Goal: Task Accomplishment & Management: Complete application form

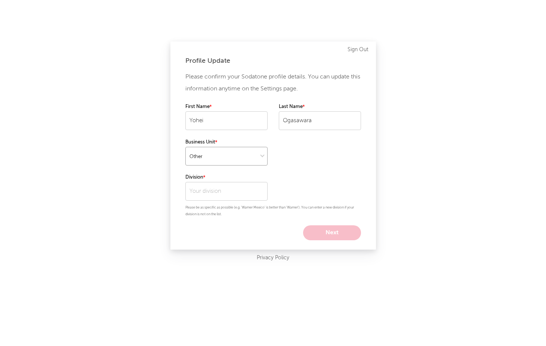
click at [237, 155] on select at bounding box center [226, 156] width 82 height 19
select select "recorded_music"
click at [185, 147] on select at bounding box center [226, 156] width 82 height 19
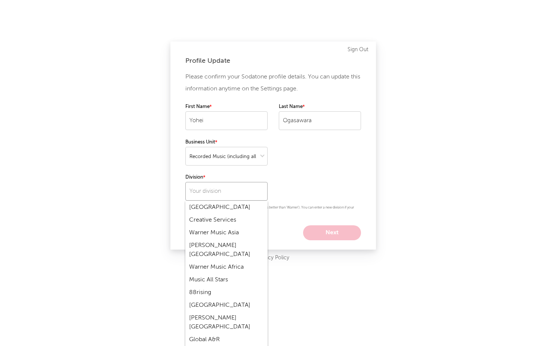
click at [221, 188] on input "text" at bounding box center [226, 191] width 82 height 19
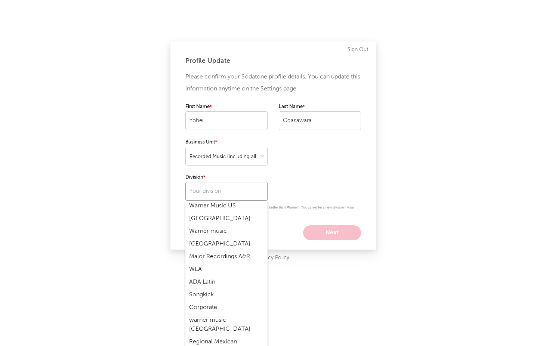
scroll to position [196, 0]
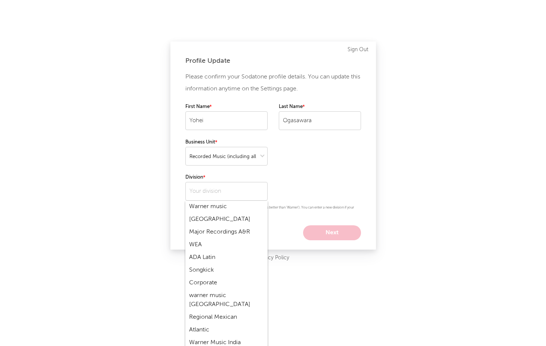
click at [213, 289] on div "warner music [GEOGRAPHIC_DATA]" at bounding box center [226, 300] width 82 height 22
type input "warner music [GEOGRAPHIC_DATA]"
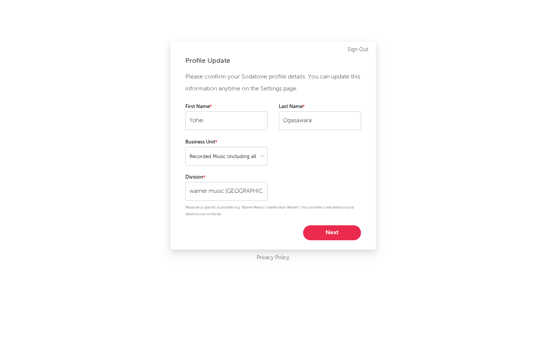
click at [328, 232] on button "Next" at bounding box center [332, 232] width 58 height 15
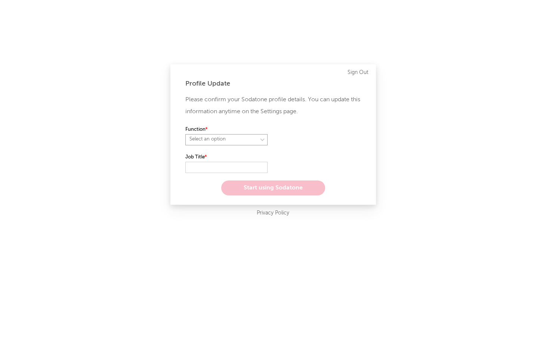
click at [265, 139] on select "Select an option" at bounding box center [226, 139] width 82 height 11
select select "marketing"
click at [185, 134] on select "Select an option" at bounding box center [226, 139] width 82 height 11
click at [223, 167] on input "text" at bounding box center [226, 167] width 82 height 11
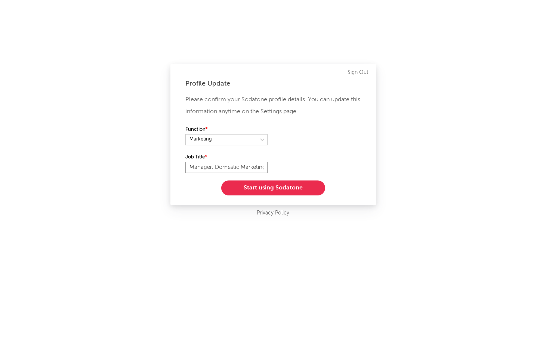
scroll to position [0, 1]
type input "Manager, Domestic Marketing"
click at [273, 190] on button "Start using Sodatone" at bounding box center [273, 187] width 104 height 15
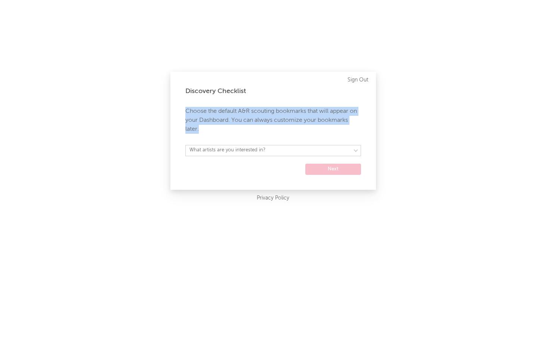
drag, startPoint x: 266, startPoint y: 129, endPoint x: 184, endPoint y: 112, distance: 83.3
click at [184, 112] on div "Discovery Checklist Choose the default A&R scouting bookmarks that will appear …" at bounding box center [272, 131] width 205 height 118
copy p "Choose the default A&R scouting bookmarks that will appear on your Dashboard. Y…"
click at [338, 152] on select "What artists are you interested in? [GEOGRAPHIC_DATA] [GEOGRAPHIC_DATA] General…" at bounding box center [273, 150] width 176 height 11
select select "9"
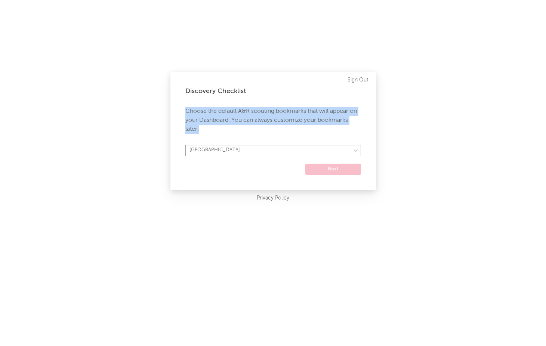
click at [185, 145] on select "What artists are you interested in? [GEOGRAPHIC_DATA] [GEOGRAPHIC_DATA] General…" at bounding box center [273, 150] width 176 height 11
click at [325, 170] on button "Next" at bounding box center [333, 169] width 56 height 11
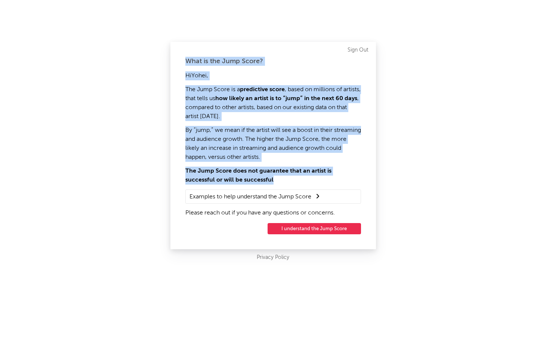
drag, startPoint x: 186, startPoint y: 60, endPoint x: 274, endPoint y: 177, distance: 146.2
click at [274, 177] on div "What is the Jump Score? Hi [PERSON_NAME] , The Jump Score is a predictive score…" at bounding box center [272, 145] width 205 height 207
copy div "What is the Jump Score? Hi [PERSON_NAME] , The Jump Score is a predictive score…"
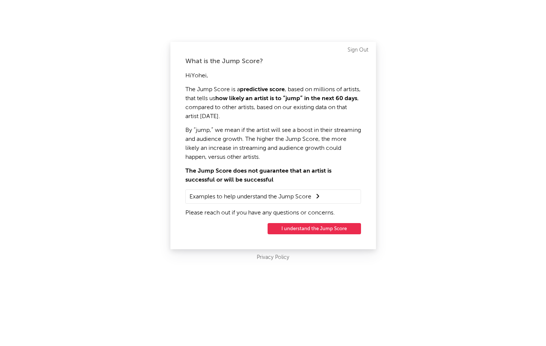
click at [314, 196] on summary "Examples to help understand the Jump Score" at bounding box center [272, 197] width 167 height 10
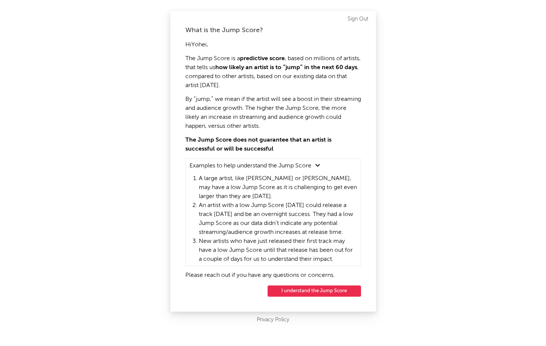
click at [329, 291] on button "I understand the Jump Score" at bounding box center [313, 290] width 93 height 11
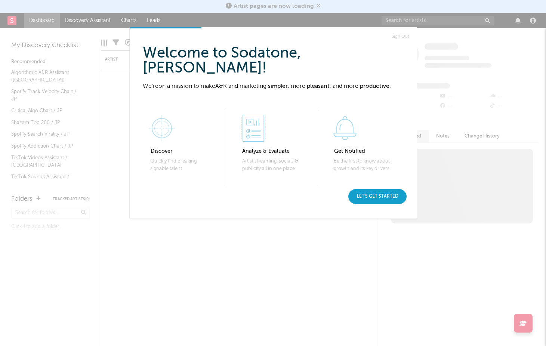
click at [365, 198] on div "Let's get started" at bounding box center [377, 196] width 58 height 15
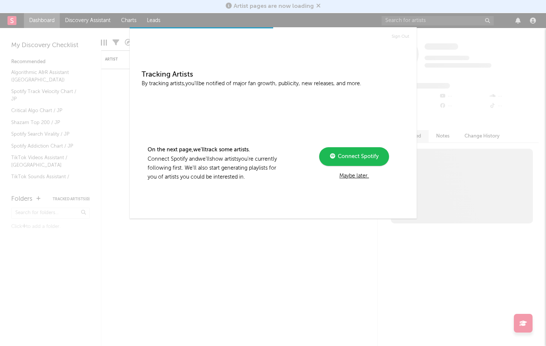
click at [363, 174] on div "Maybe later." at bounding box center [354, 175] width 100 height 9
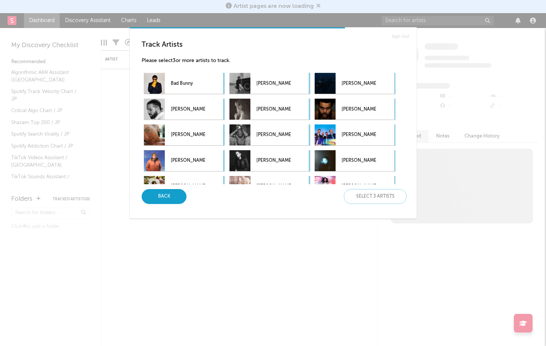
click at [175, 200] on div "Back" at bounding box center [164, 196] width 45 height 15
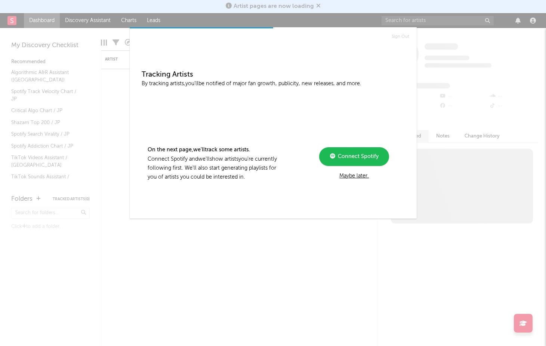
click at [199, 251] on div "Sign Out Tracking Artists By tracking artists, you'll be notified of major fan …" at bounding box center [273, 173] width 546 height 346
click at [351, 158] on span "Connect Spotify" at bounding box center [356, 156] width 43 height 5
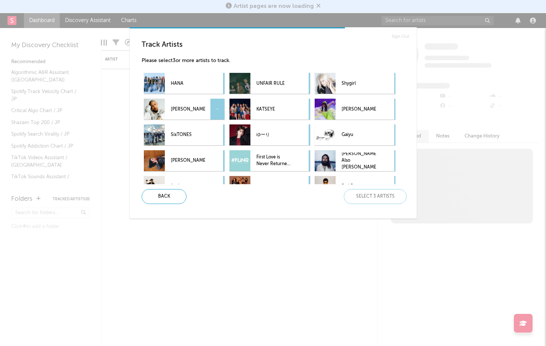
click at [196, 105] on p "千葉雄喜" at bounding box center [188, 109] width 34 height 17
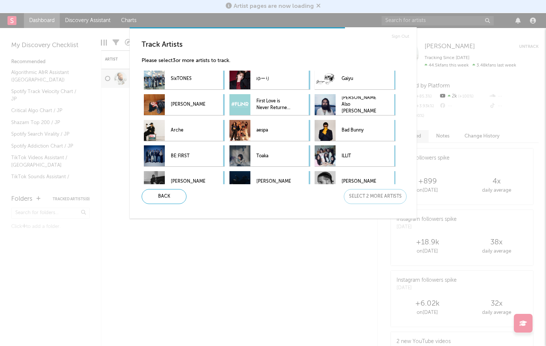
scroll to position [97, 0]
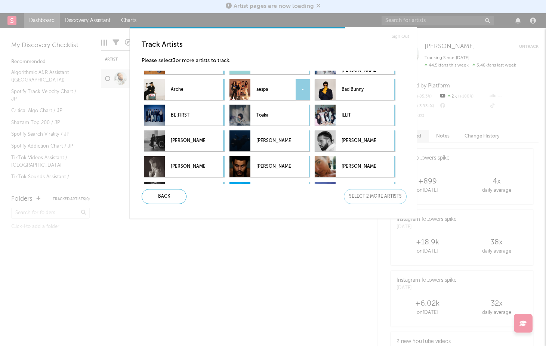
click at [278, 92] on p "aespa" at bounding box center [273, 89] width 34 height 17
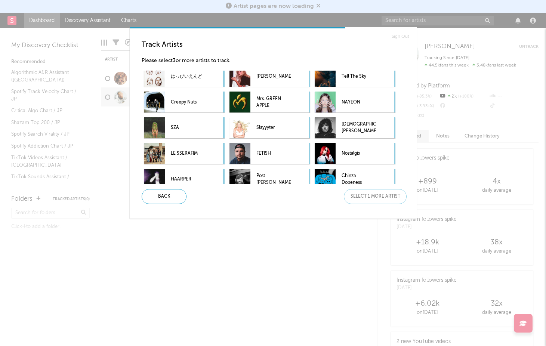
scroll to position [449, 0]
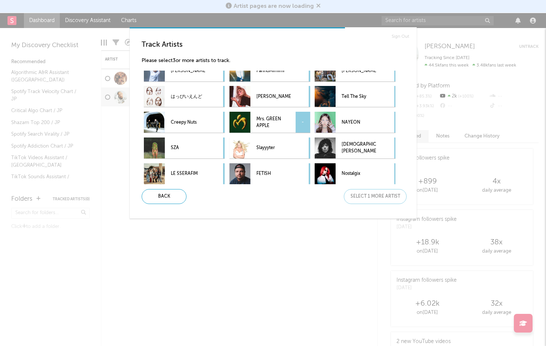
click at [259, 120] on p "Mrs. GREEN APPLE" at bounding box center [273, 122] width 34 height 17
click at [378, 201] on div "Next" at bounding box center [375, 196] width 63 height 15
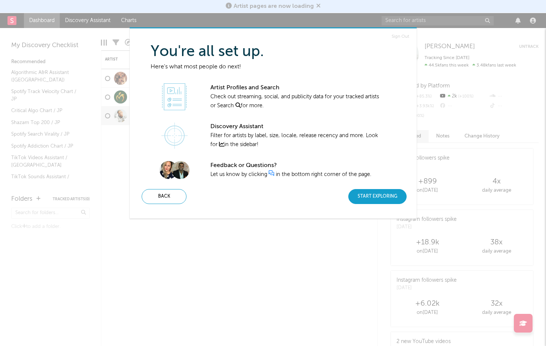
click at [377, 199] on div "Start Exploring" at bounding box center [377, 196] width 58 height 15
